Goal: Find specific page/section: Find specific page/section

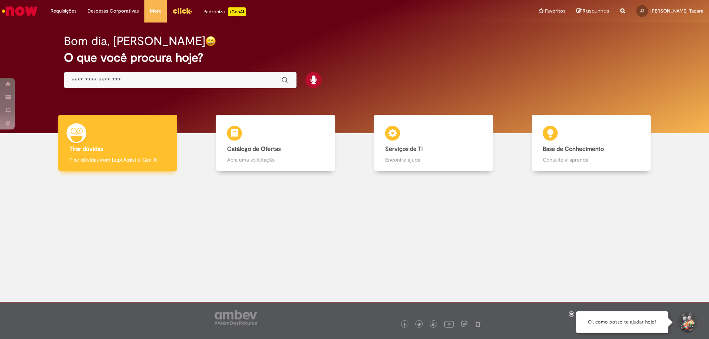
click at [110, 149] on h4 "Tirar dúvidas" at bounding box center [117, 149] width 97 height 7
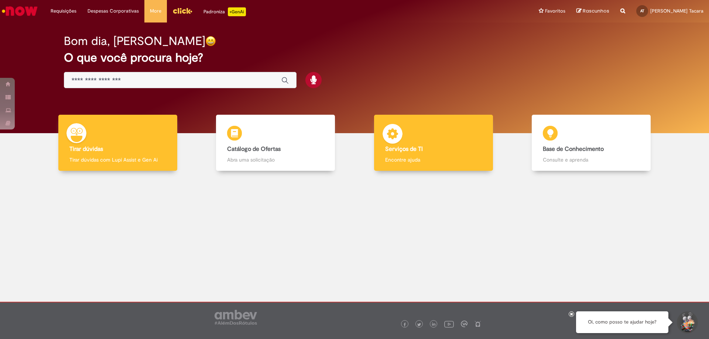
click at [412, 144] on div "Serviços de TI Serviços de TI Encontre ajuda" at bounding box center [433, 143] width 119 height 56
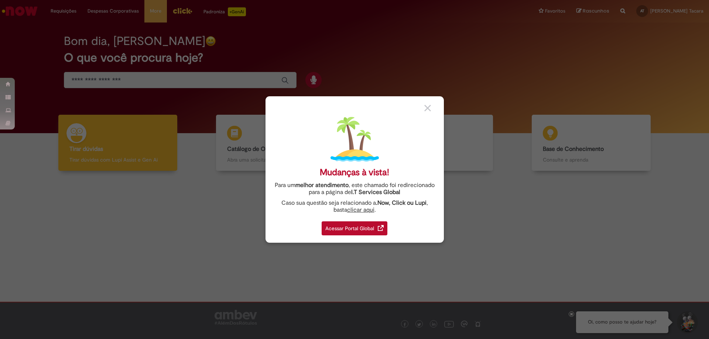
click at [362, 224] on div "Acessar Portal Global" at bounding box center [354, 228] width 66 height 14
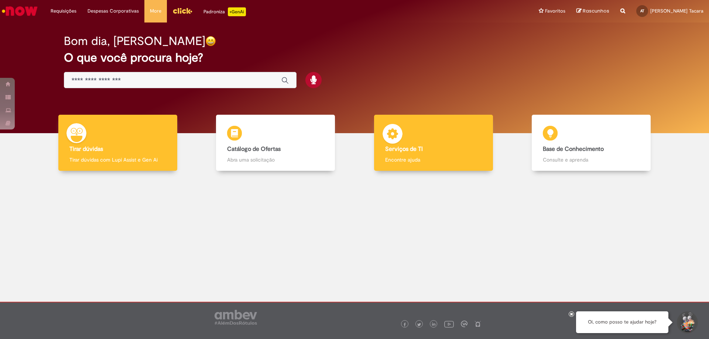
click at [413, 151] on b "Serviços de TI" at bounding box center [404, 148] width 38 height 7
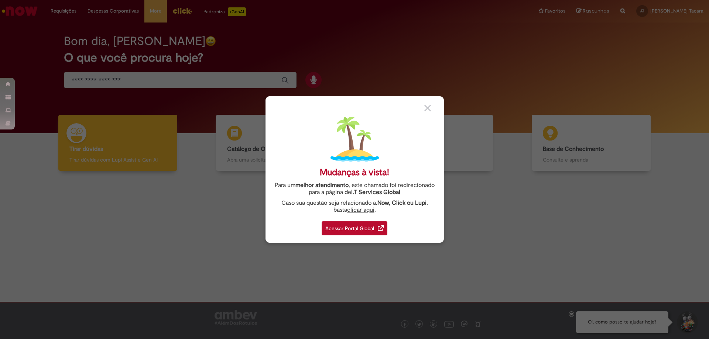
click at [344, 230] on div "Acessar Portal Global" at bounding box center [354, 228] width 66 height 14
